Goal: Navigation & Orientation: Find specific page/section

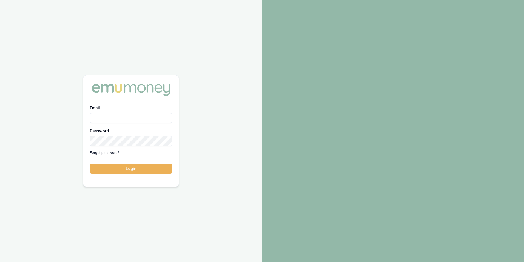
type input "[PERSON_NAME][EMAIL_ADDRESS][PERSON_NAME][DOMAIN_NAME]"
drag, startPoint x: 0, startPoint y: 0, endPoint x: 138, endPoint y: 165, distance: 215.3
click at [138, 165] on button "Login" at bounding box center [131, 168] width 82 height 10
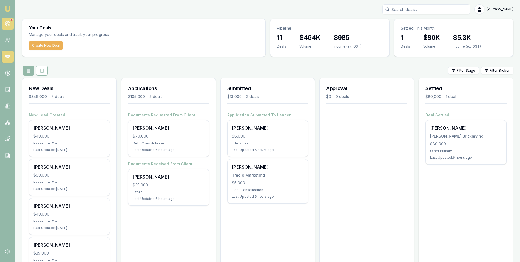
click at [7, 23] on icon at bounding box center [7, 23] width 5 height 5
